Goal: Check status: Check status

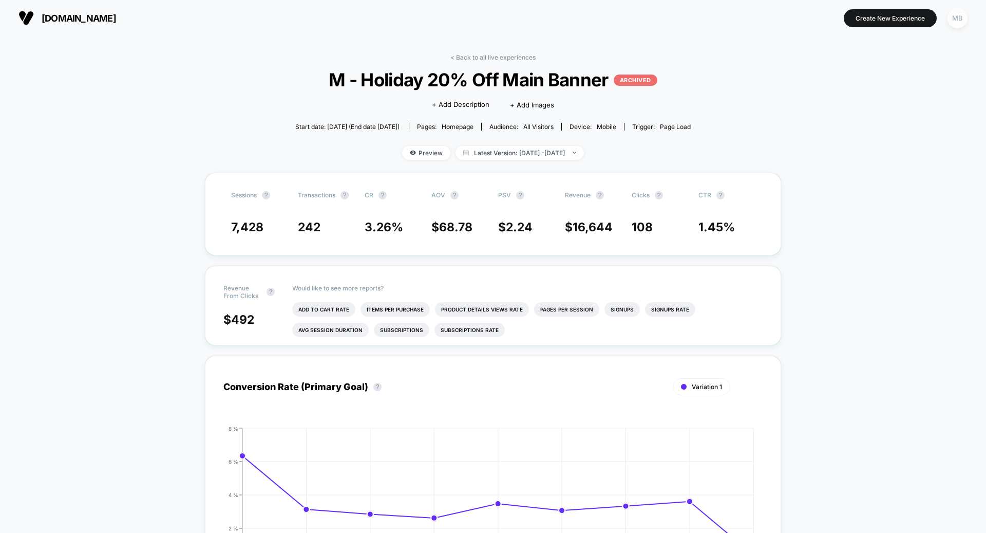
click at [954, 20] on div "MB" at bounding box center [958, 18] width 20 height 20
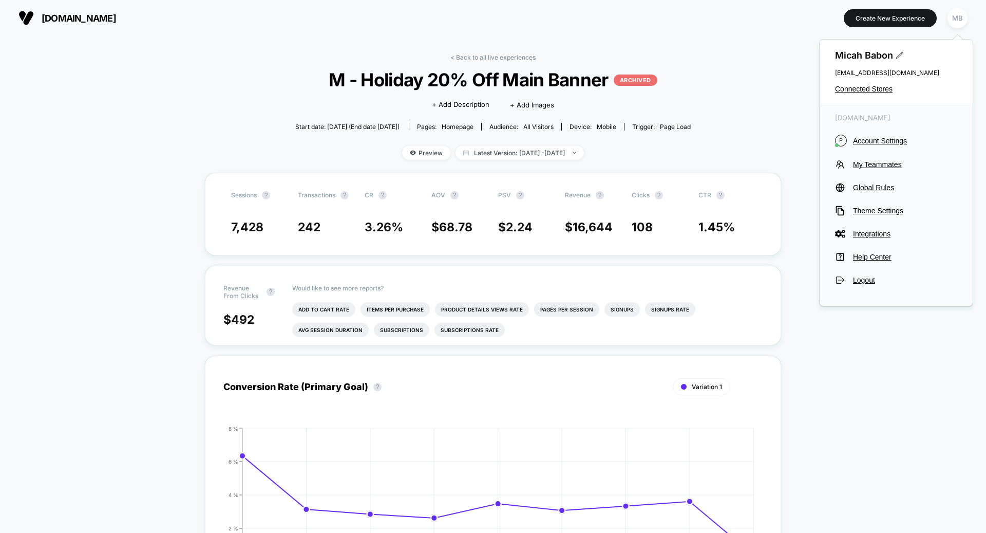
click at [872, 83] on div "[PERSON_NAME] [PERSON_NAME][EMAIL_ADDRESS][PERSON_NAME][DOMAIN_NAME] Connected …" at bounding box center [896, 72] width 153 height 64
click at [875, 89] on span "Connected Stores" at bounding box center [896, 89] width 122 height 8
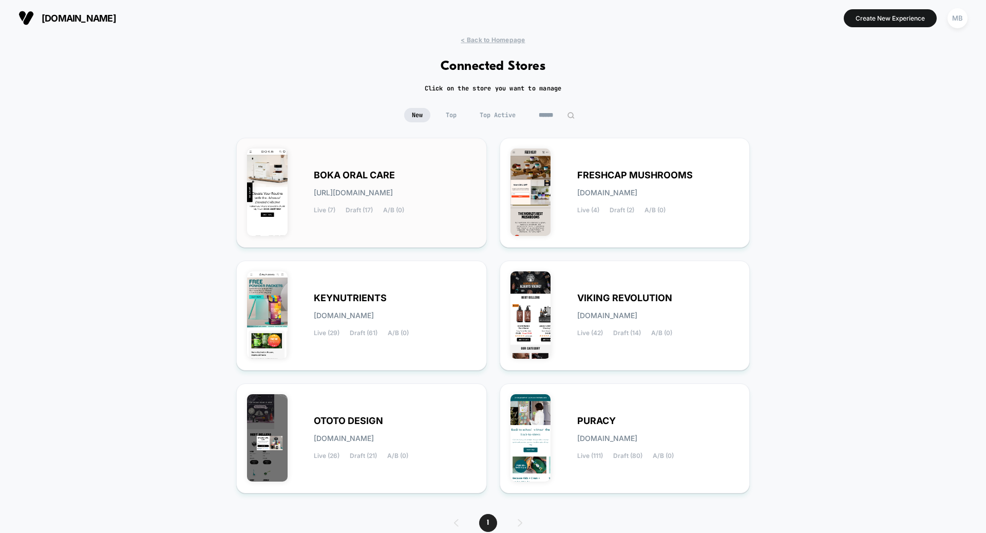
click at [428, 206] on div "BOKA ORAL CARE [URL][DOMAIN_NAME] Live (7) Draft (17) A/B (0)" at bounding box center [395, 193] width 162 height 42
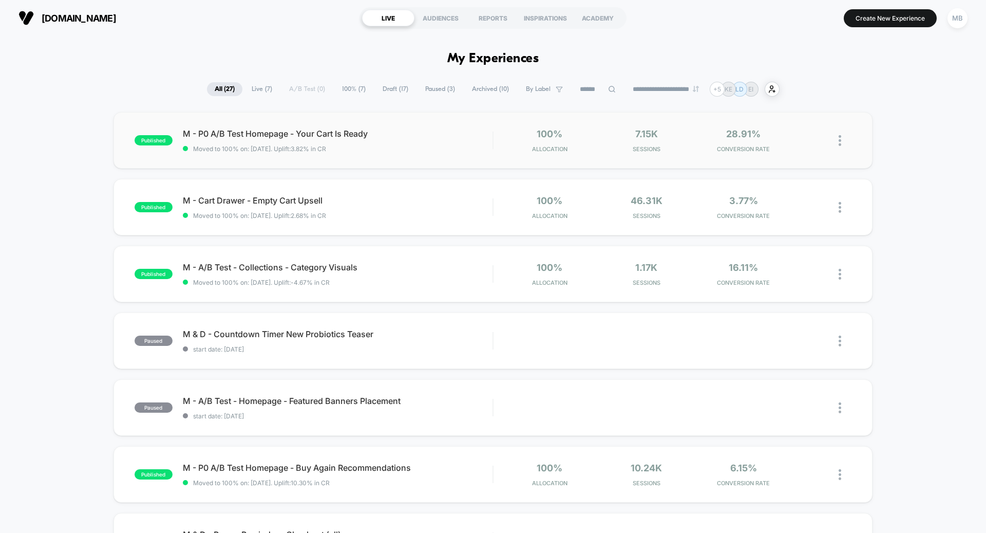
click at [406, 150] on span "Moved to 100% on: [DATE] . Uplift: 3.82% in CR" at bounding box center [338, 149] width 310 height 8
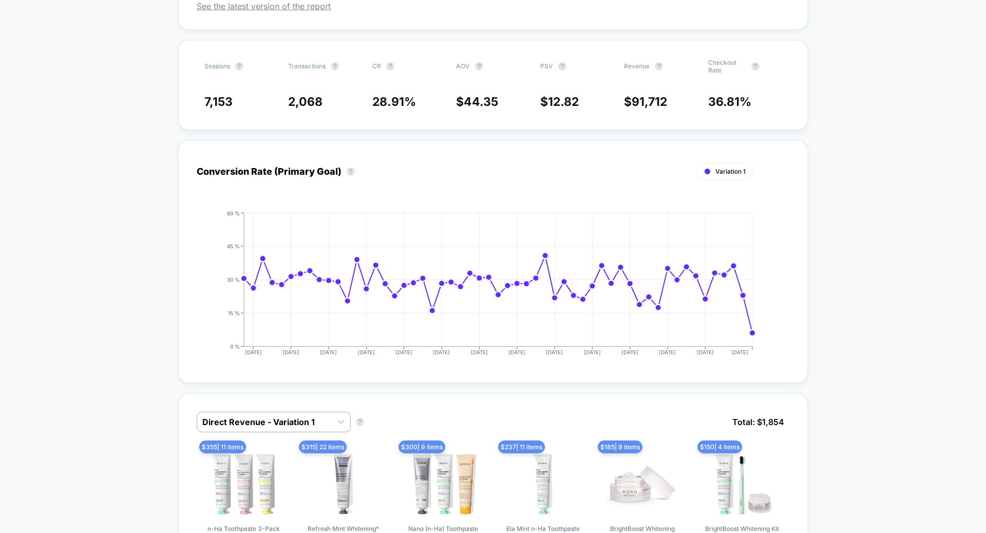
scroll to position [268, 0]
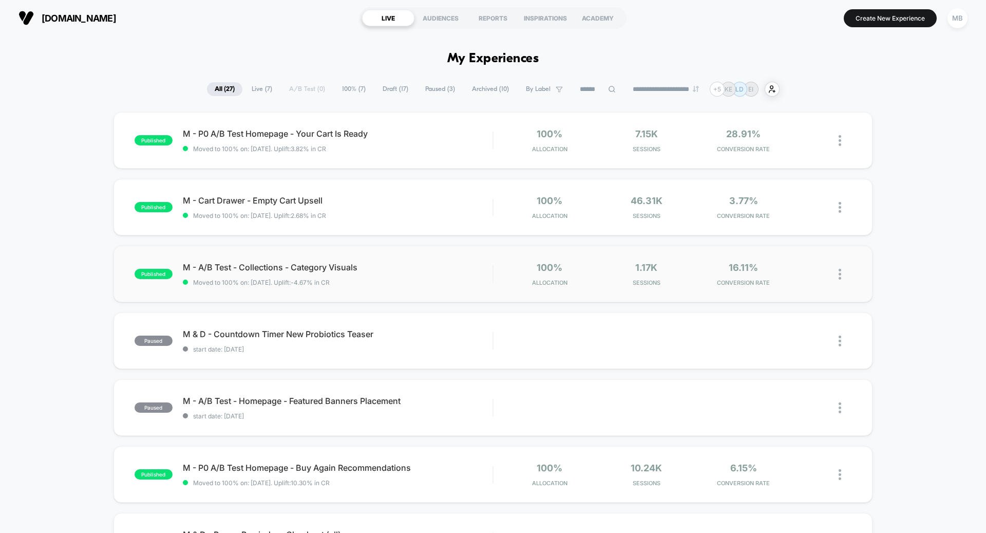
click at [329, 254] on div "published M - A/B Test - Collections - Category Visuals Moved to 100% on: [DATE…" at bounding box center [493, 274] width 759 height 56
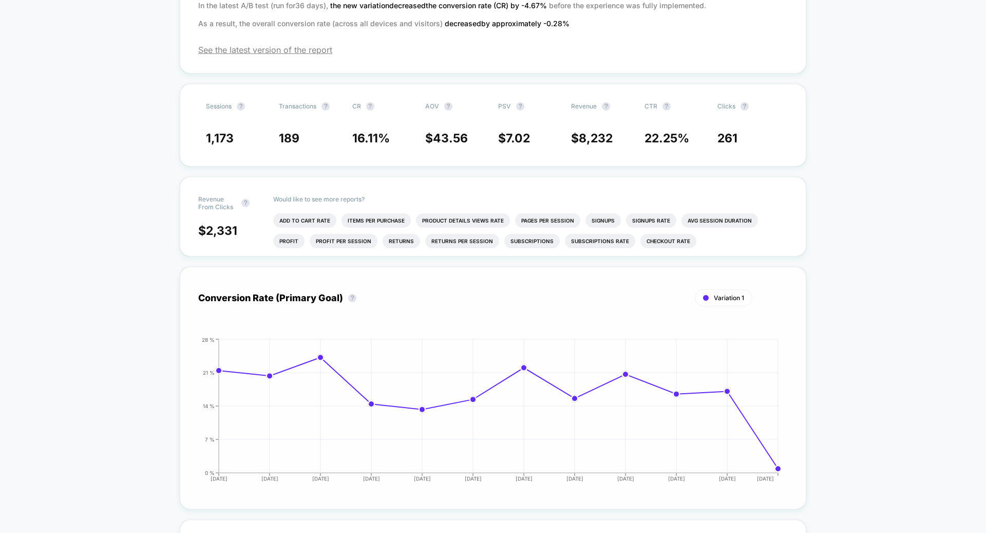
scroll to position [456, 0]
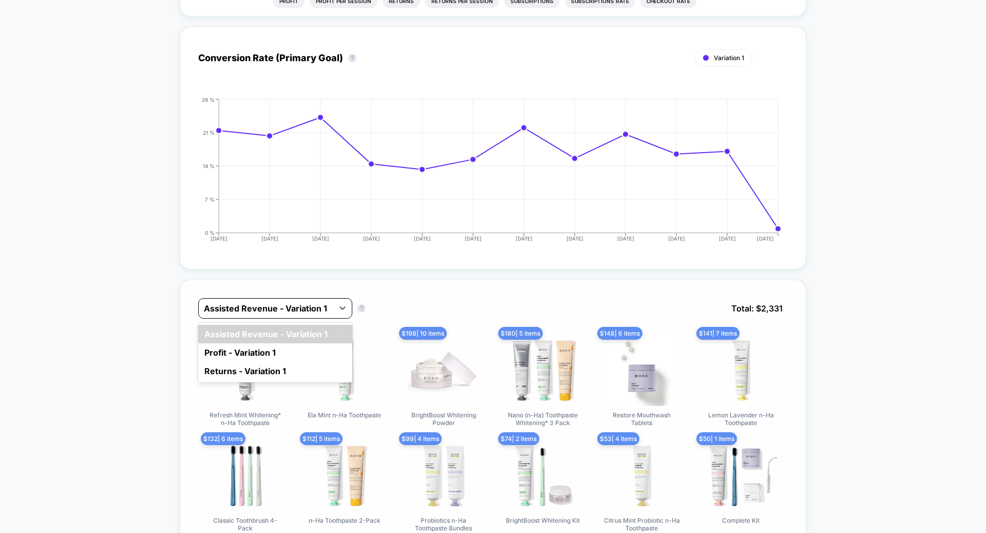
click at [301, 305] on div at bounding box center [266, 308] width 124 height 12
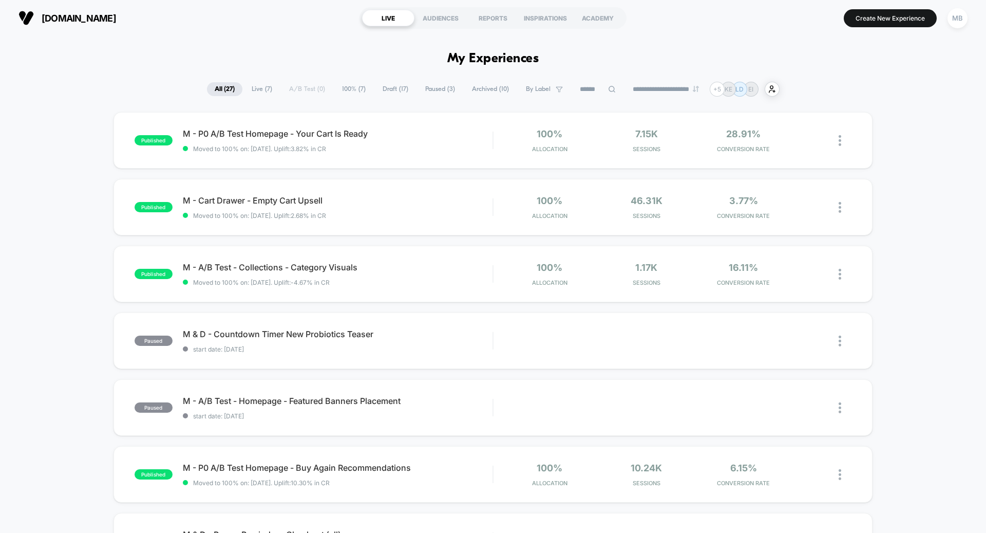
click at [446, 92] on span "Paused ( 3 )" at bounding box center [440, 89] width 45 height 14
